Goal: Information Seeking & Learning: Learn about a topic

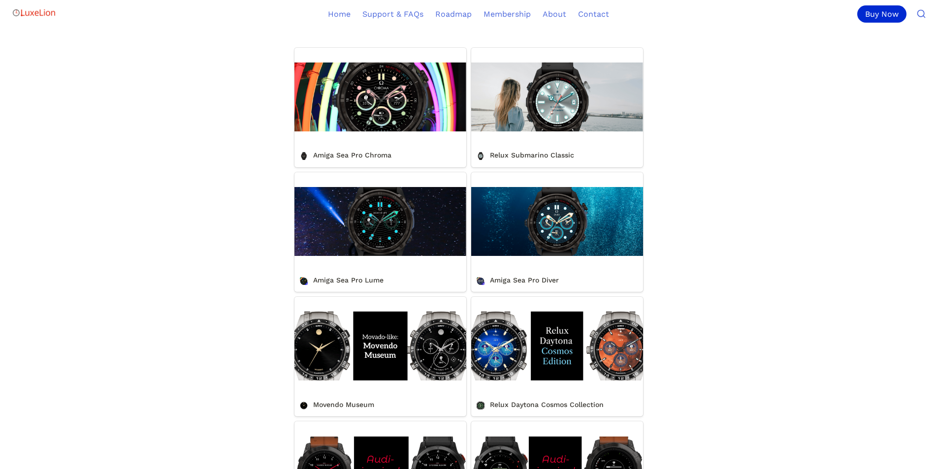
scroll to position [394, 0]
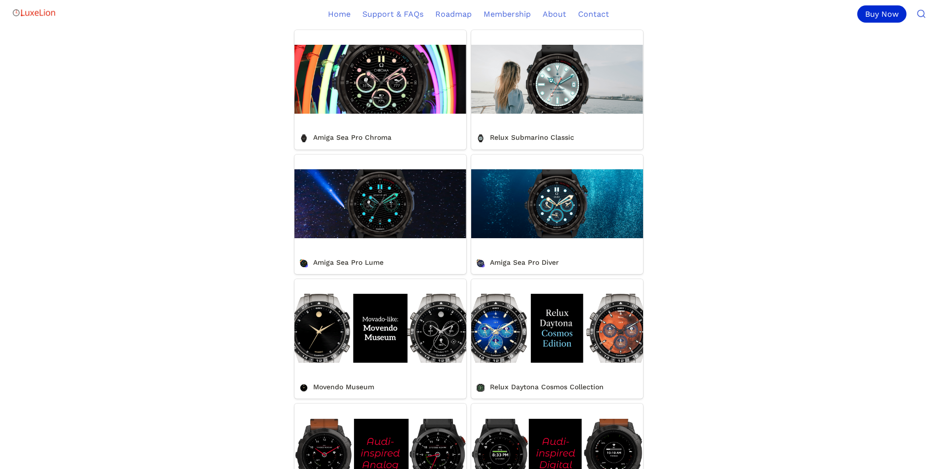
drag, startPoint x: 95, startPoint y: 256, endPoint x: 739, endPoint y: 261, distance: 643.7
click at [366, 274] on link "Amiga Sea Pro Lume" at bounding box center [380, 215] width 172 height 120
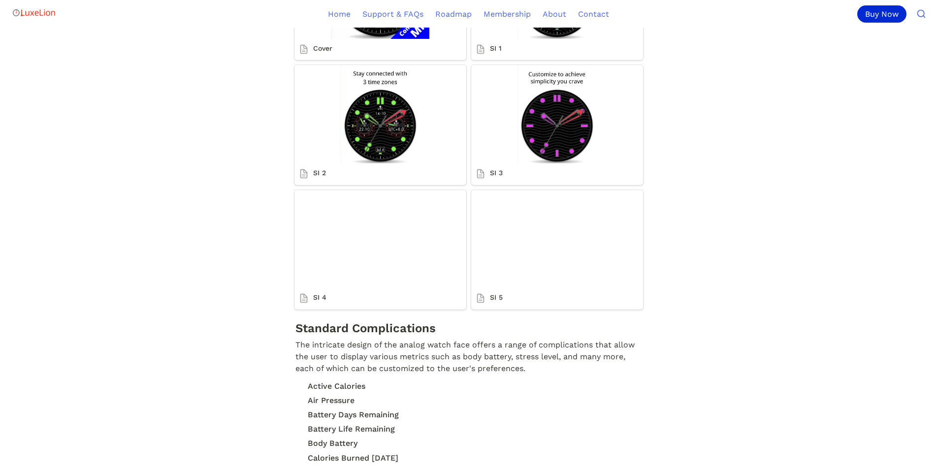
scroll to position [1329, 0]
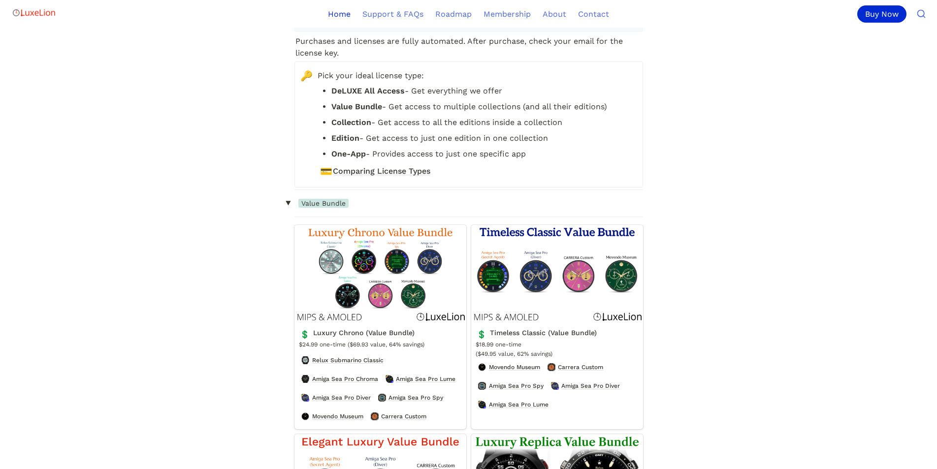
scroll to position [394, 0]
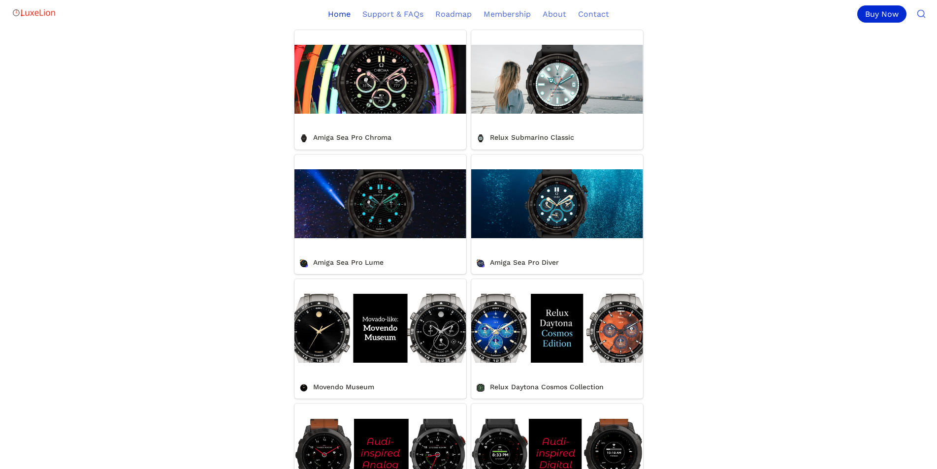
click at [544, 274] on link "Amiga Sea Pro Diver" at bounding box center [557, 215] width 172 height 120
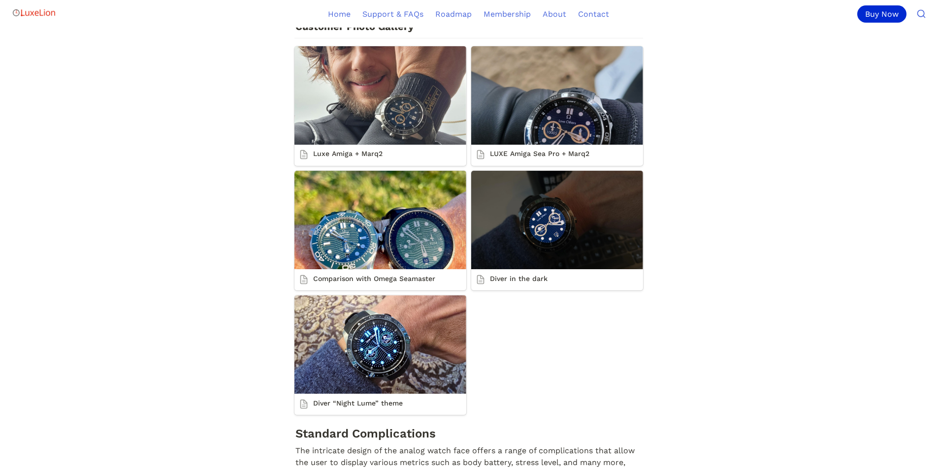
scroll to position [2461, 0]
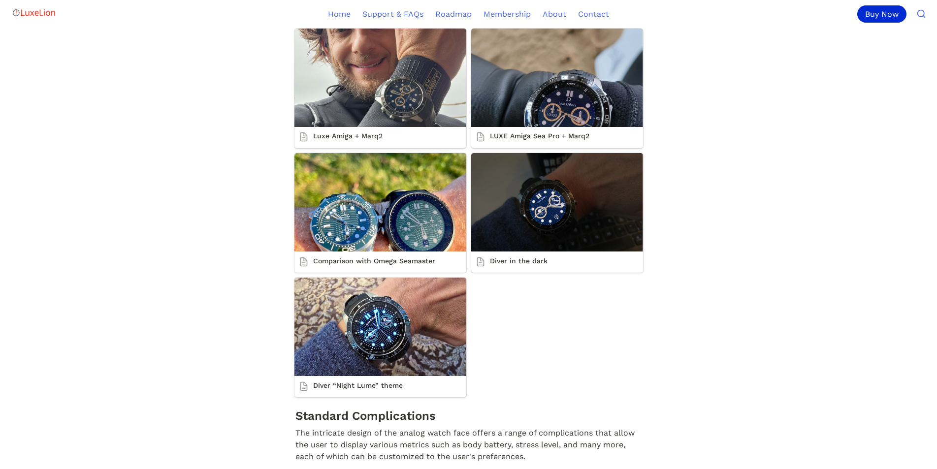
click at [397, 345] on link "Diver “Night Lume” theme" at bounding box center [380, 338] width 172 height 120
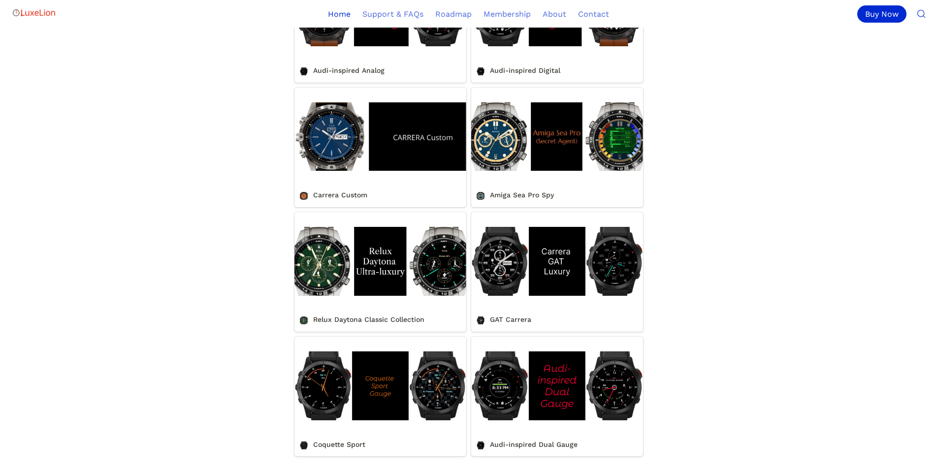
scroll to position [837, 0]
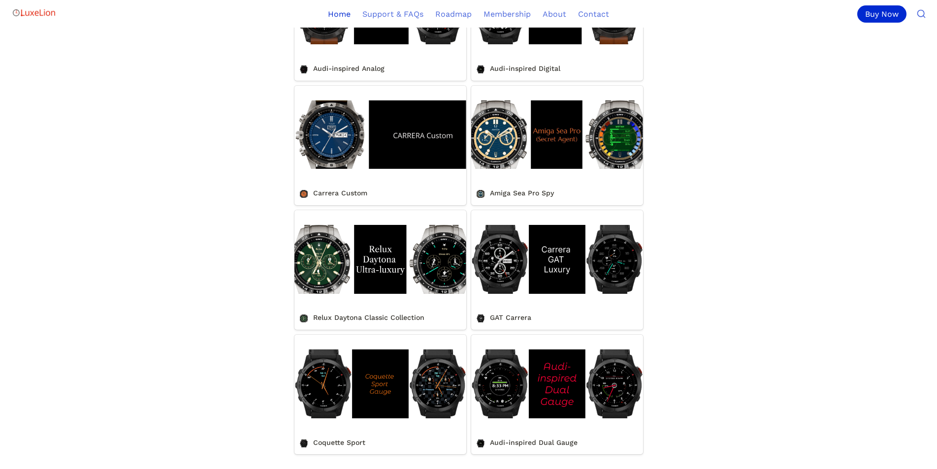
click at [355, 330] on link "Relux Daytona Classic Collection" at bounding box center [380, 270] width 172 height 120
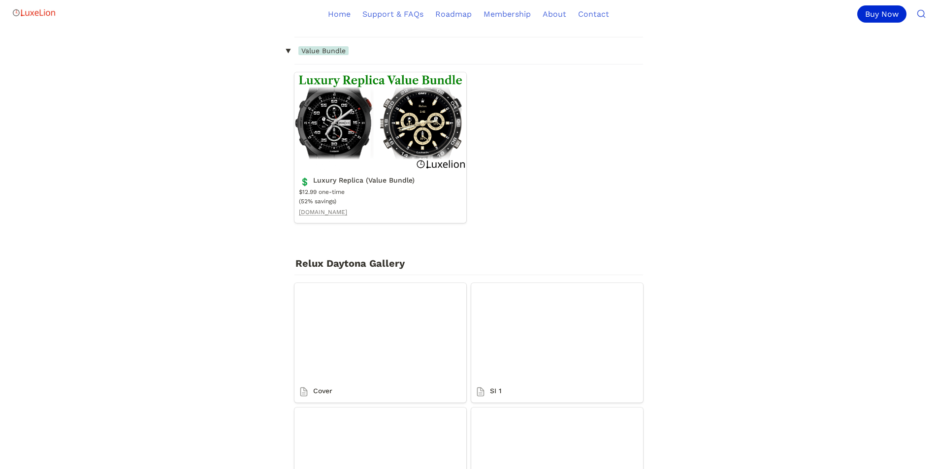
scroll to position [1427, 0]
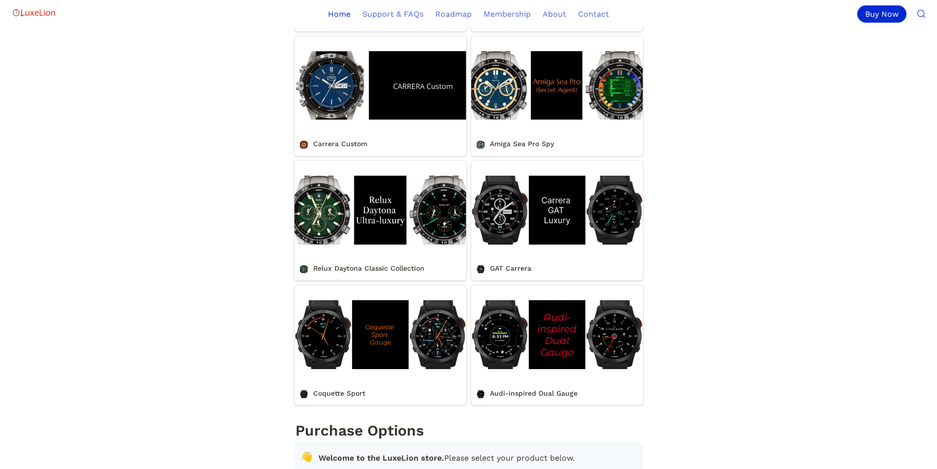
scroll to position [787, 0]
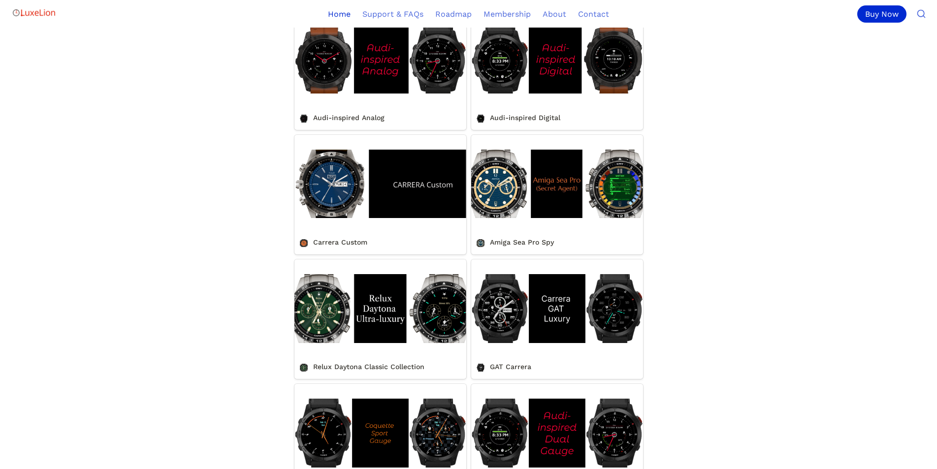
click at [343, 218] on link "Carrera Custom" at bounding box center [380, 195] width 172 height 120
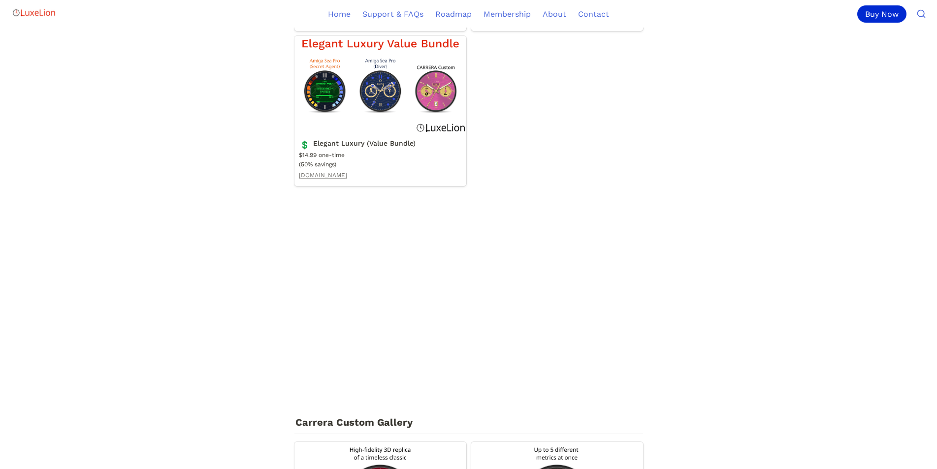
scroll to position [1575, 0]
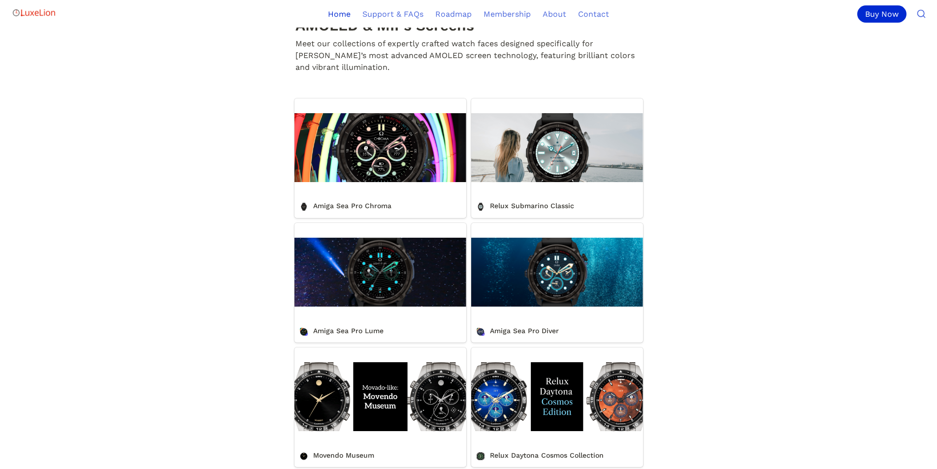
scroll to position [295, 0]
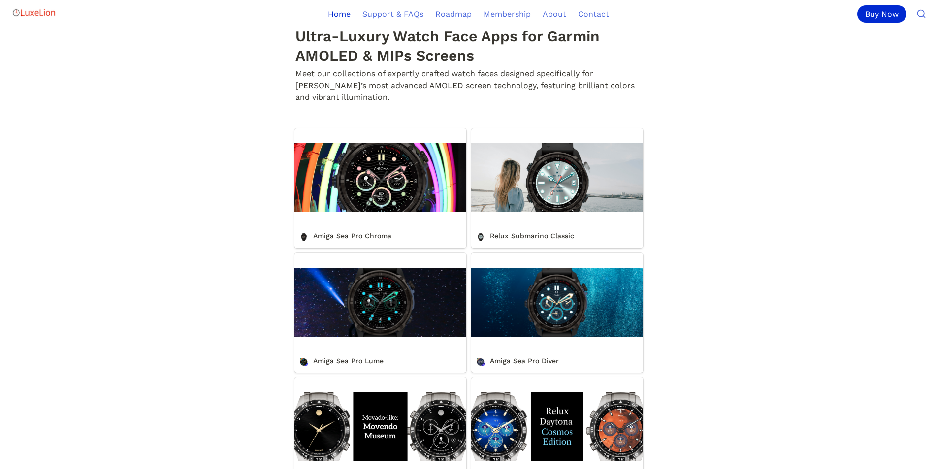
click at [341, 348] on link "Amiga Sea Pro Lume" at bounding box center [380, 313] width 172 height 120
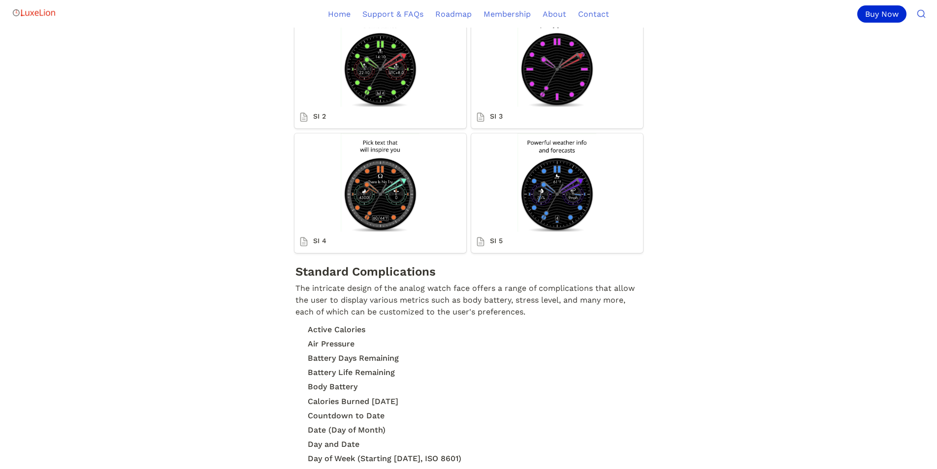
scroll to position [1772, 0]
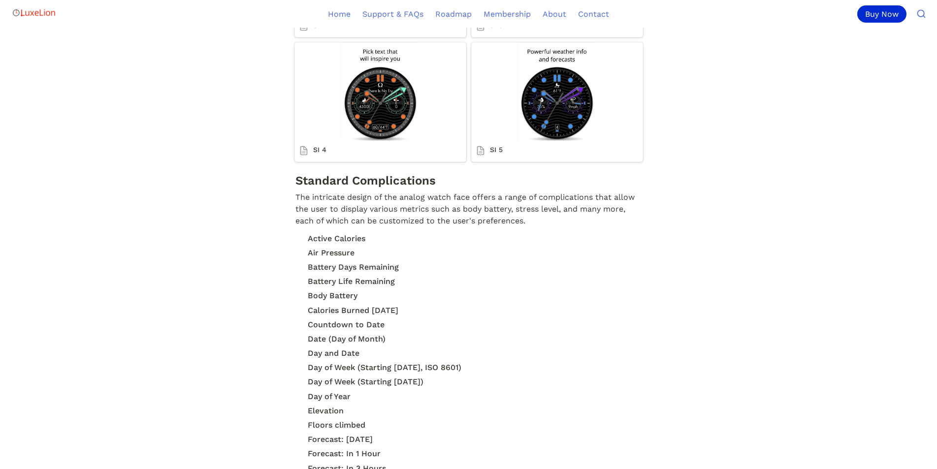
scroll to position [295, 0]
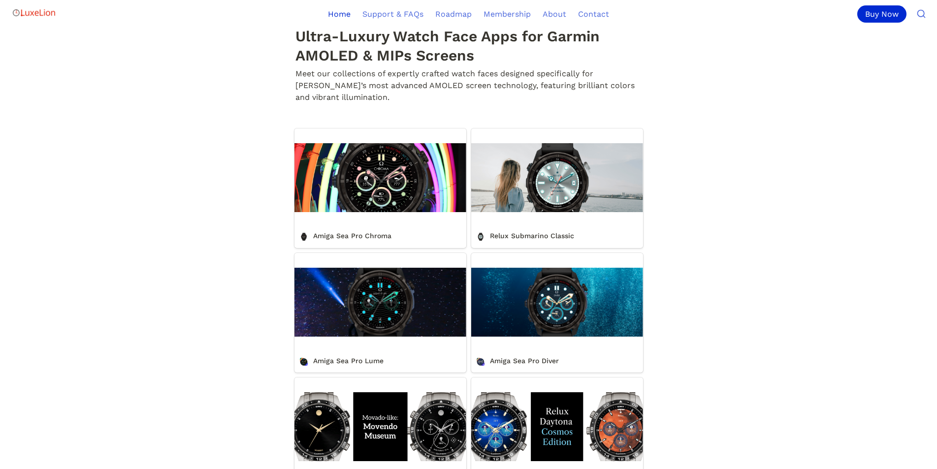
click at [540, 349] on link "Amiga Sea Pro Diver" at bounding box center [557, 313] width 172 height 120
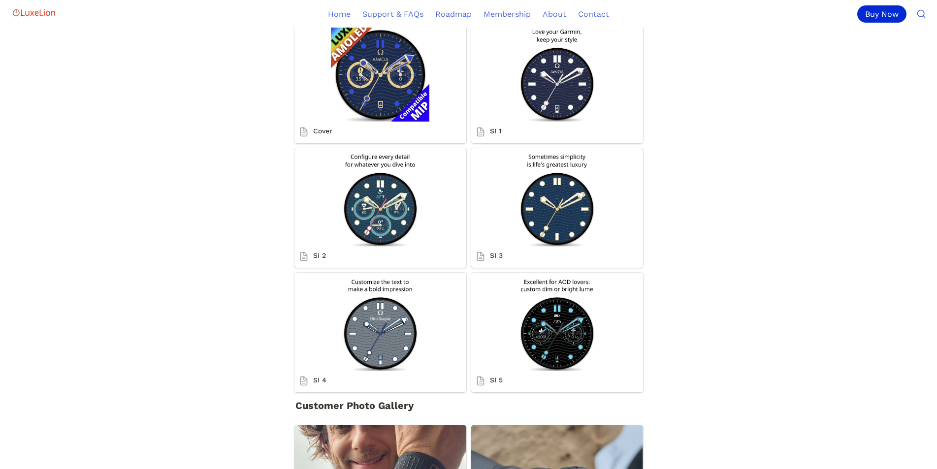
scroll to position [2067, 0]
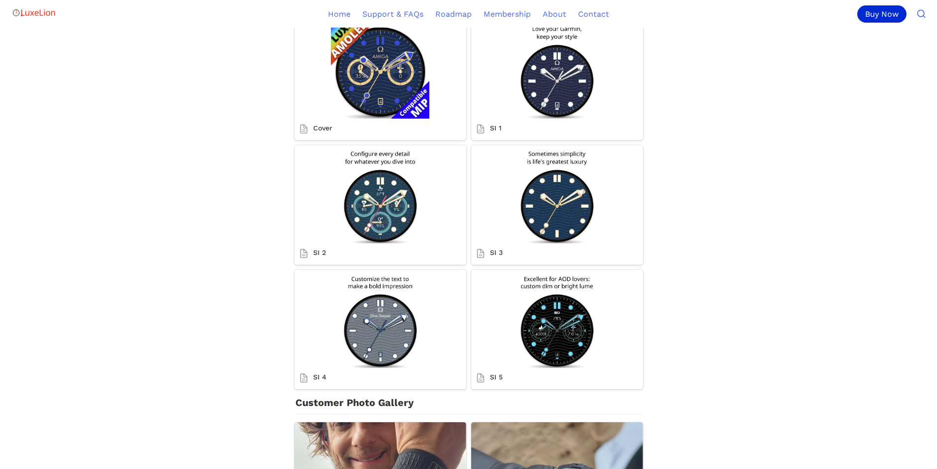
click at [526, 339] on link "SI 5" at bounding box center [557, 330] width 172 height 120
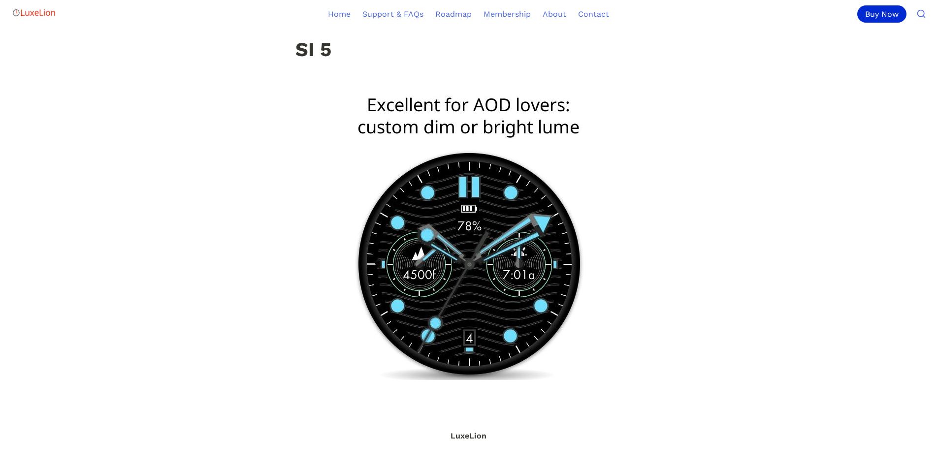
scroll to position [115, 0]
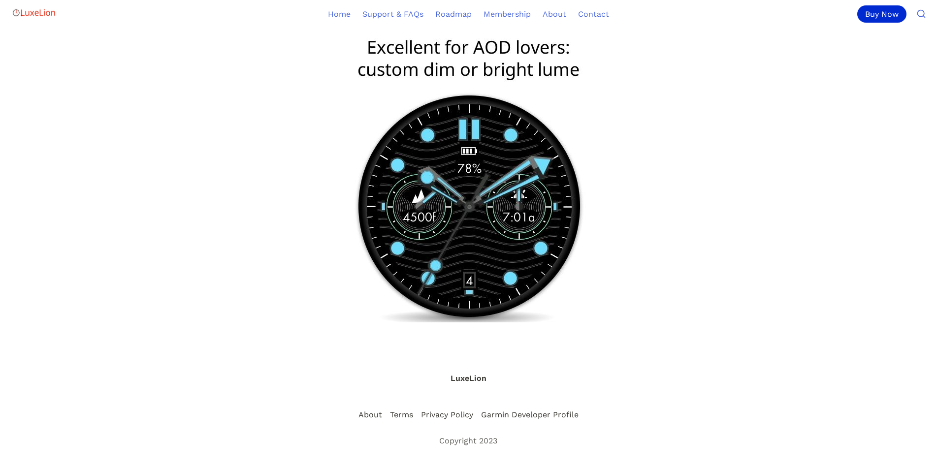
scroll to position [2067, 0]
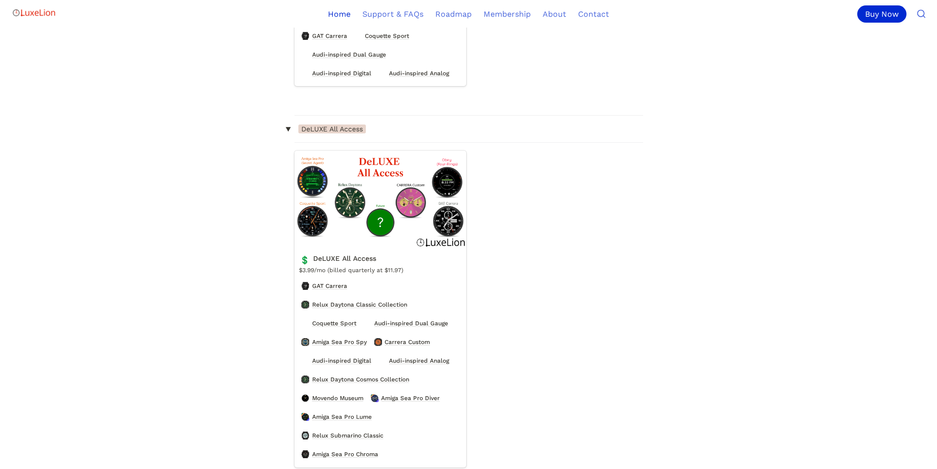
scroll to position [295, 0]
